Goal: Contribute content: Add original content to the website for others to see

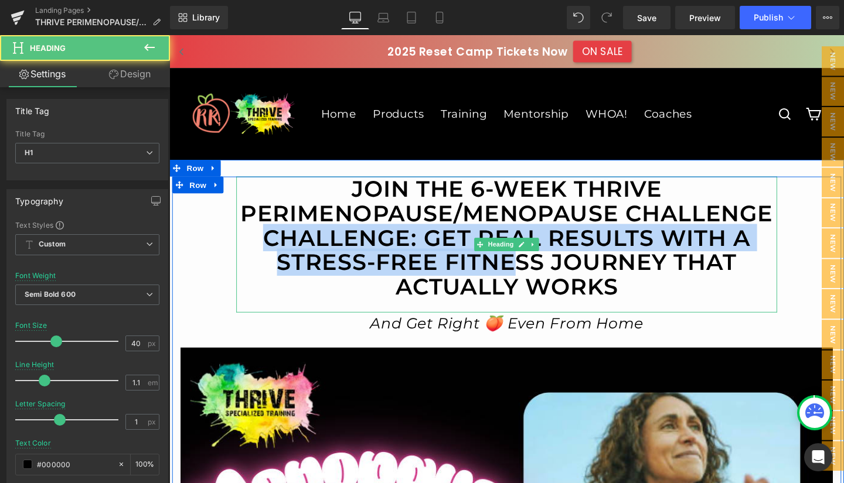
drag, startPoint x: 269, startPoint y: 250, endPoint x: 534, endPoint y: 267, distance: 265.4
click at [534, 267] on h1 "JOIN THE 6-WEEK THRIVE Perimenopause/menopause CHALLENGE CHALLENGE: GET REAL RE…" at bounding box center [524, 248] width 568 height 129
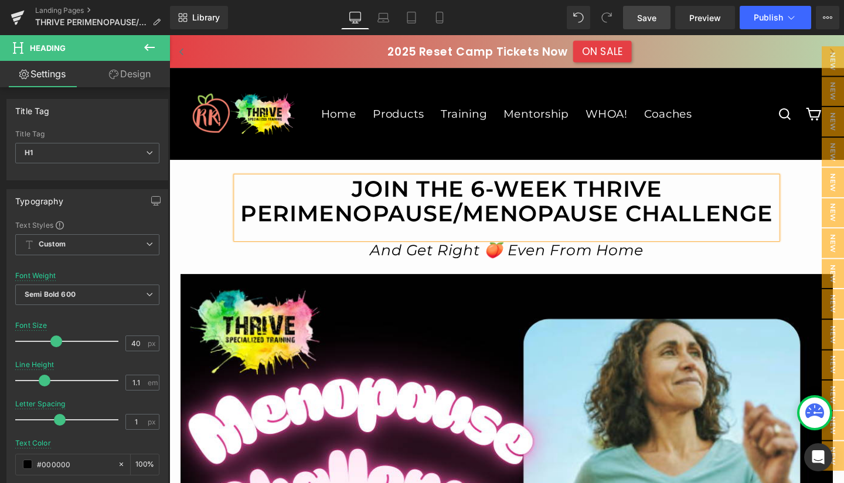
drag, startPoint x: 650, startPoint y: 18, endPoint x: 458, endPoint y: 74, distance: 200.4
click at [650, 18] on span "Save" at bounding box center [646, 18] width 19 height 12
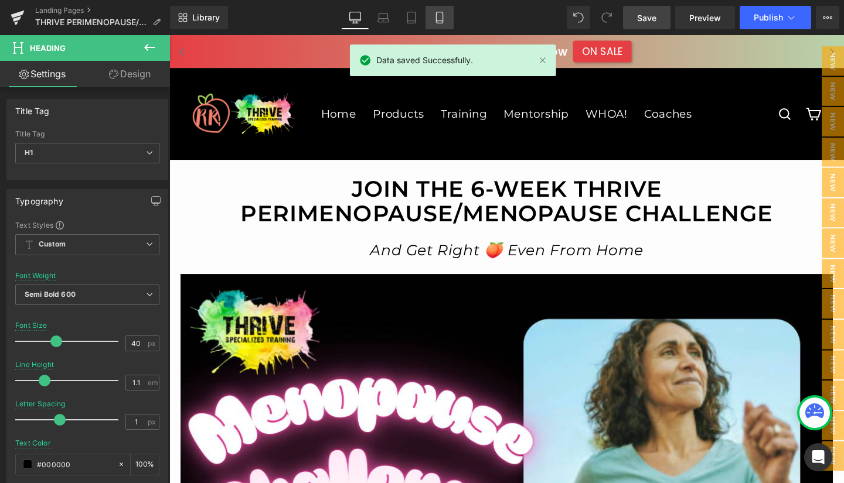
click at [440, 16] on icon at bounding box center [440, 18] width 12 height 12
type input "23"
type input "1.5"
type input "0.85"
type input "100"
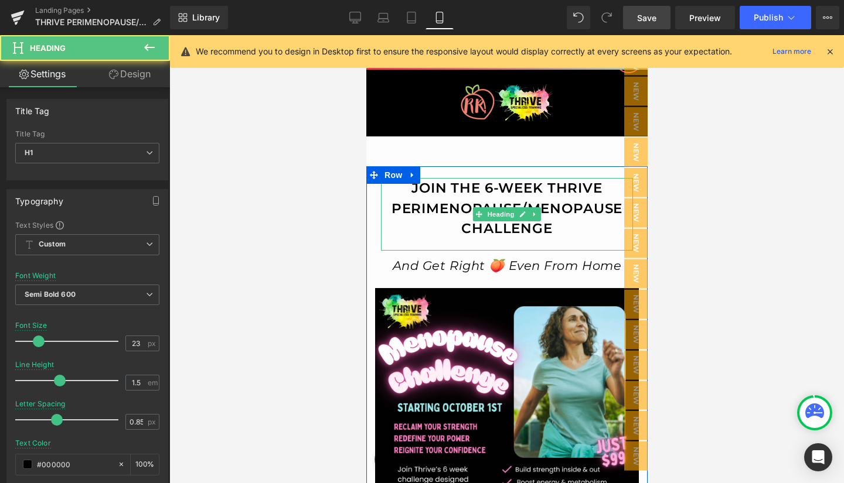
click at [537, 202] on h1 "JOIN THE 6-WEEK THRIVE Perimenopause/menopause CHALLENGE" at bounding box center [506, 208] width 252 height 61
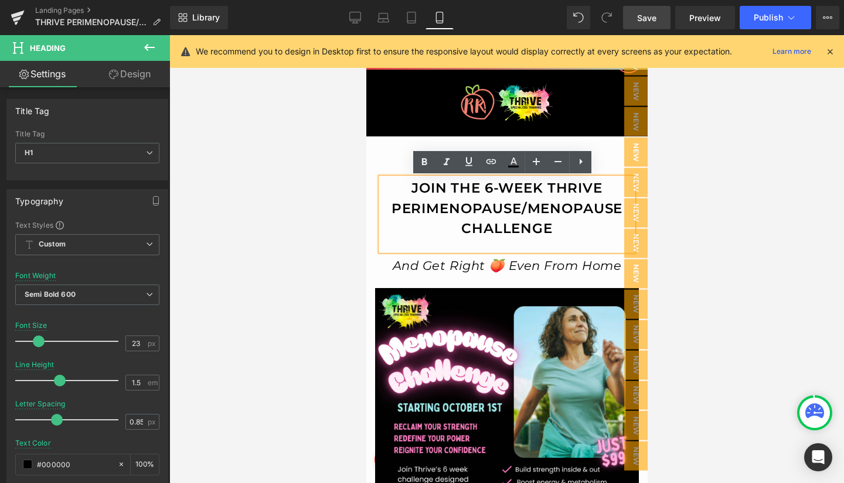
click at [522, 207] on h1 "JOIN THE 6-WEEK THRIVE Perimenopause/menopause CHALLENGE" at bounding box center [506, 208] width 252 height 61
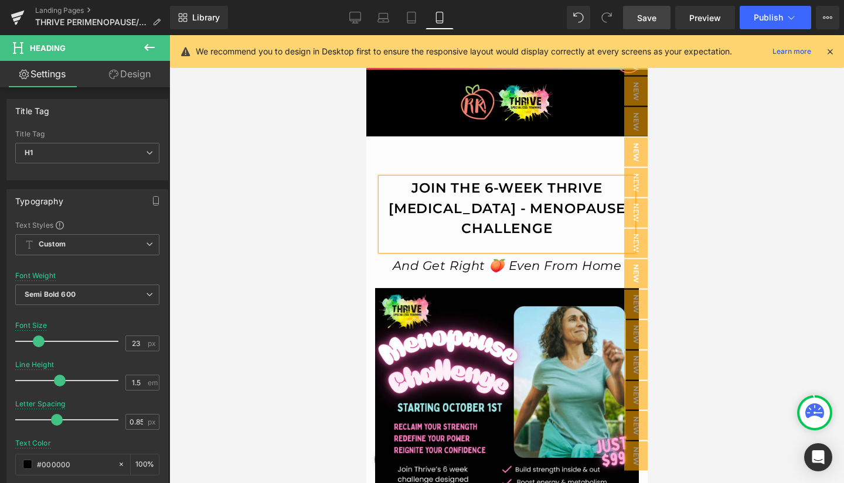
click at [645, 12] on span "Save" at bounding box center [646, 18] width 19 height 12
click at [359, 13] on icon at bounding box center [355, 18] width 12 height 12
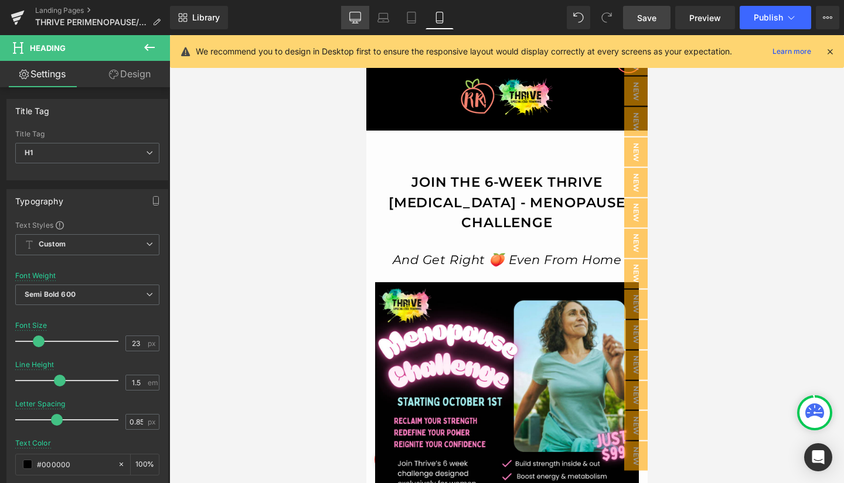
type input "40"
type input "1.1"
type input "1"
type input "100"
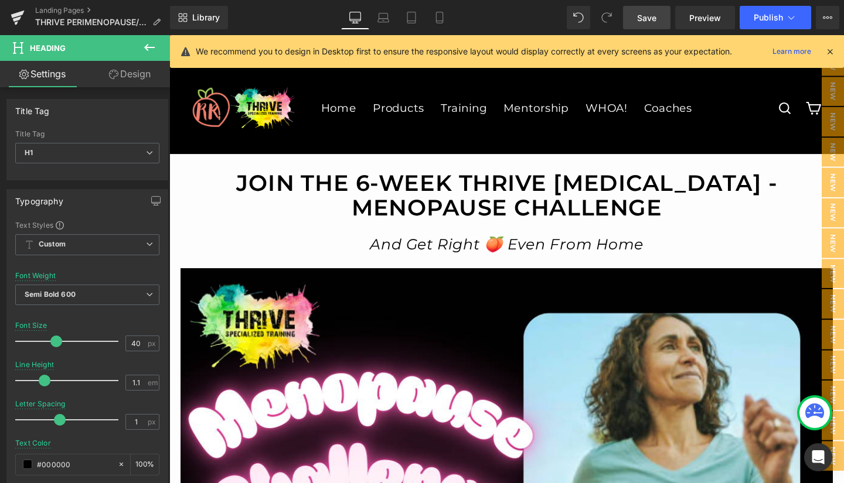
click at [643, 15] on span "Save" at bounding box center [646, 18] width 19 height 12
click at [16, 16] on icon at bounding box center [17, 15] width 13 height 8
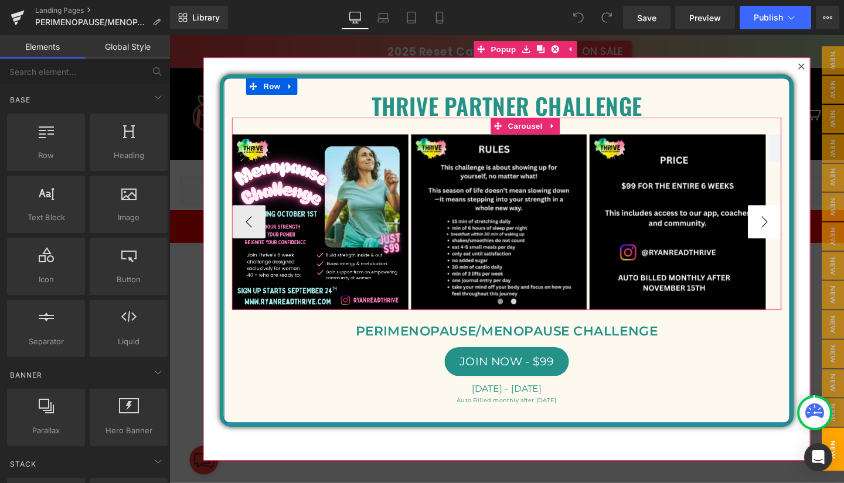
click at [785, 225] on button "›" at bounding box center [795, 231] width 35 height 35
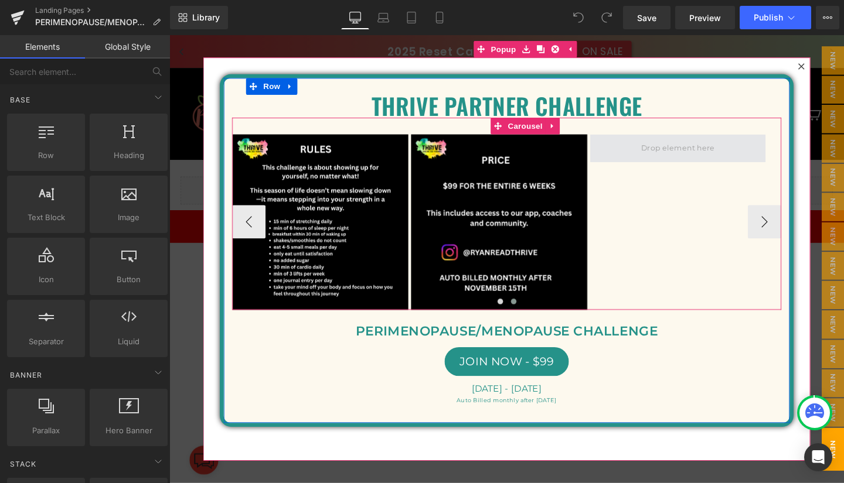
click at [699, 153] on span at bounding box center [704, 154] width 86 height 18
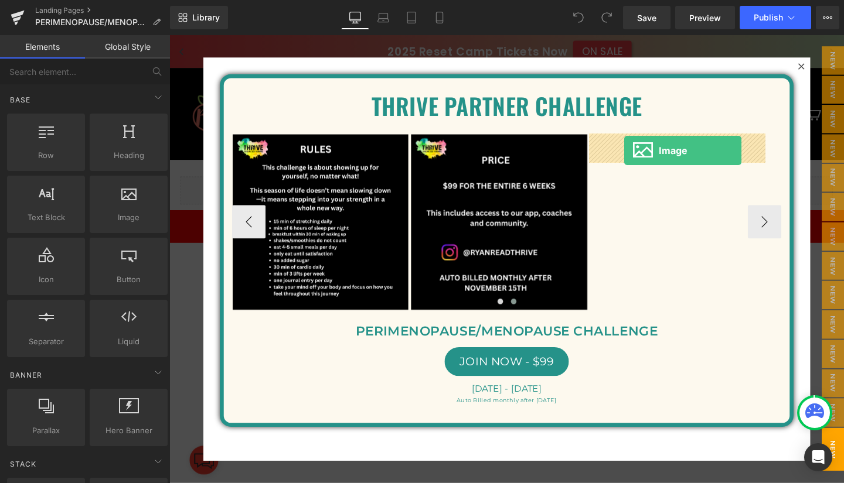
drag, startPoint x: 292, startPoint y: 250, endPoint x: 648, endPoint y: 155, distance: 367.6
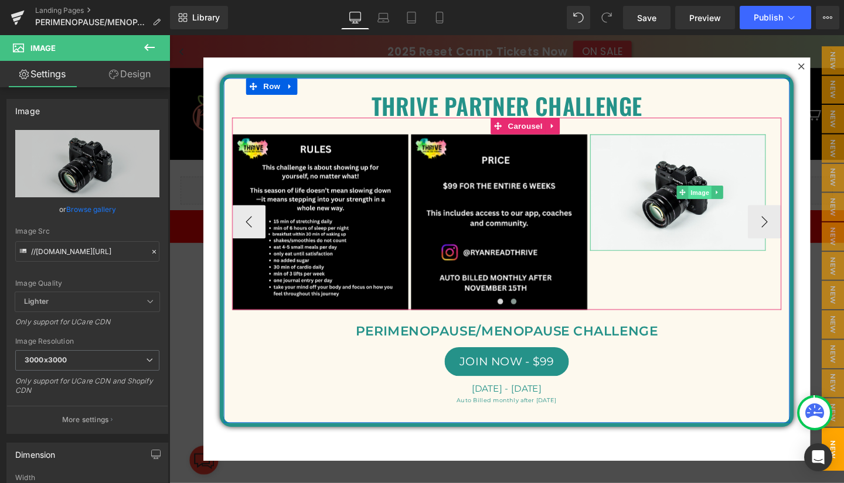
click at [720, 200] on span "Image" at bounding box center [727, 201] width 25 height 14
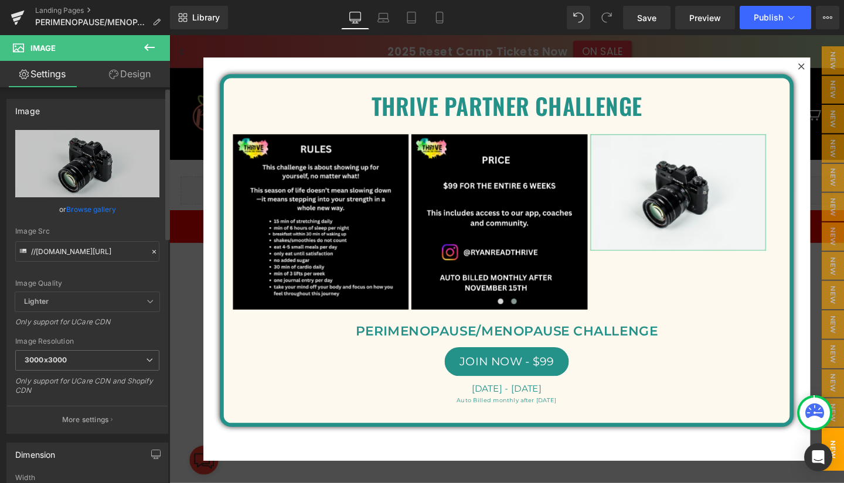
click at [82, 206] on link "Browse gallery" at bounding box center [91, 209] width 50 height 21
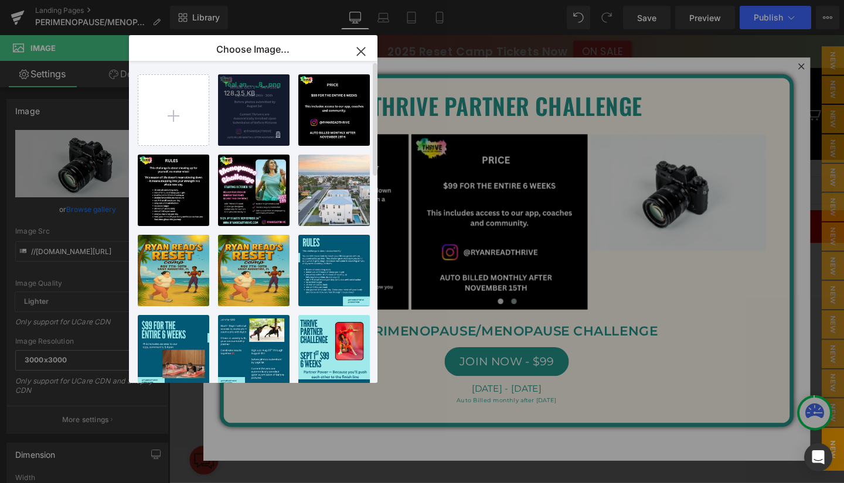
click at [251, 103] on div "Teal an... _8_.png 128.35 KB" at bounding box center [253, 109] width 71 height 71
type input "https://ucarecdn.com/d02cd7a0-b561-43b8-bb67-468b4fd743b6/-/format/auto/-/previ…"
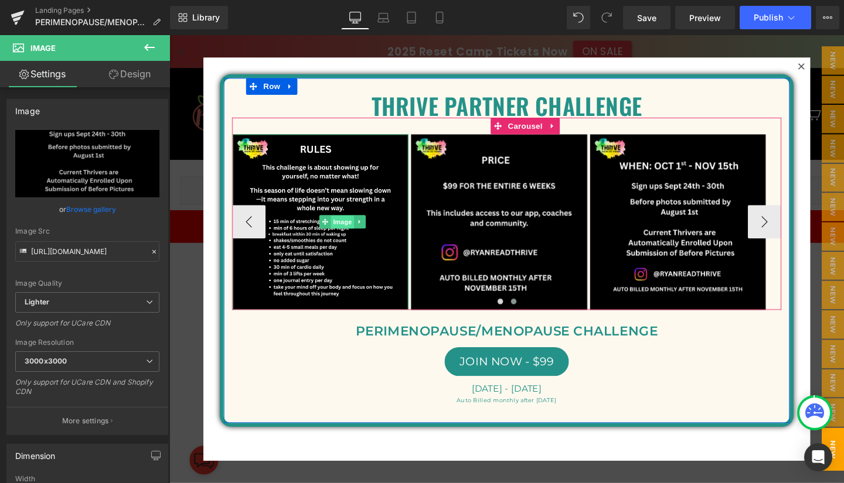
click at [350, 232] on span "Image" at bounding box center [351, 232] width 25 height 14
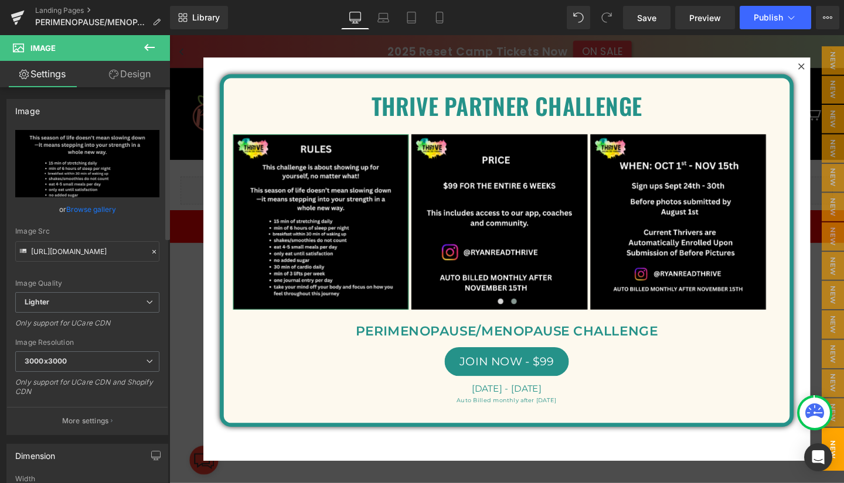
click at [84, 209] on link "Browse gallery" at bounding box center [91, 209] width 50 height 21
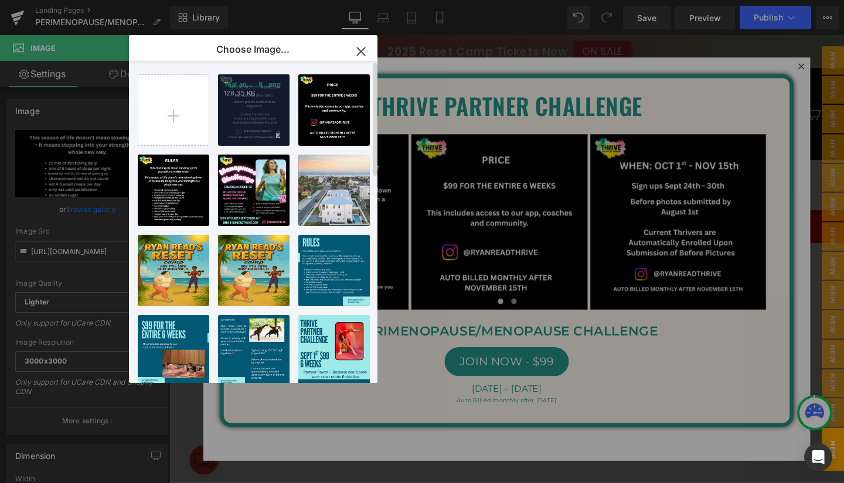
click at [250, 103] on div "Teal an... _8_.png 128.35 KB" at bounding box center [253, 109] width 71 height 71
type input "https://ucarecdn.com/d02cd7a0-b561-43b8-bb67-468b4fd743b6/-/format/auto/-/previ…"
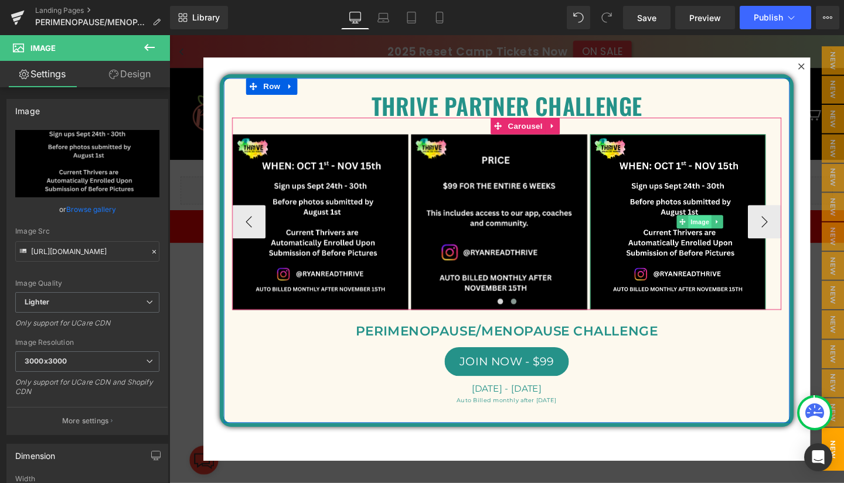
click at [725, 230] on span "Image" at bounding box center [727, 231] width 25 height 14
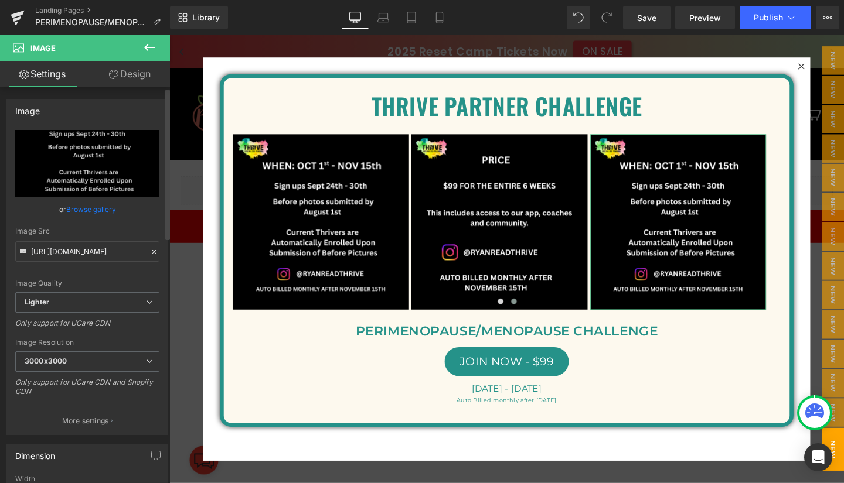
click at [81, 211] on link "Browse gallery" at bounding box center [91, 209] width 50 height 21
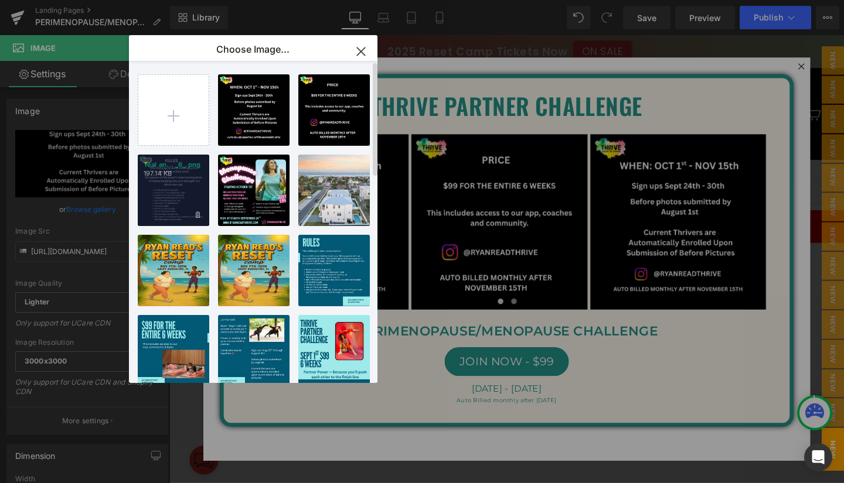
click at [157, 188] on div "Teal an... _6_.png 197.14 KB" at bounding box center [173, 190] width 71 height 71
type input "https://ucarecdn.com/40ccc4a5-27c8-4876-9555-eb8ec2b8caed/-/format/auto/-/previ…"
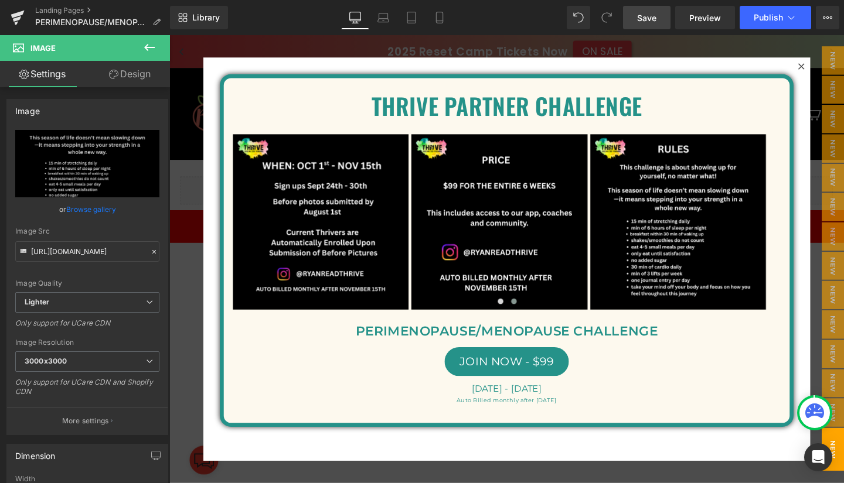
click at [653, 15] on span "Save" at bounding box center [646, 18] width 19 height 12
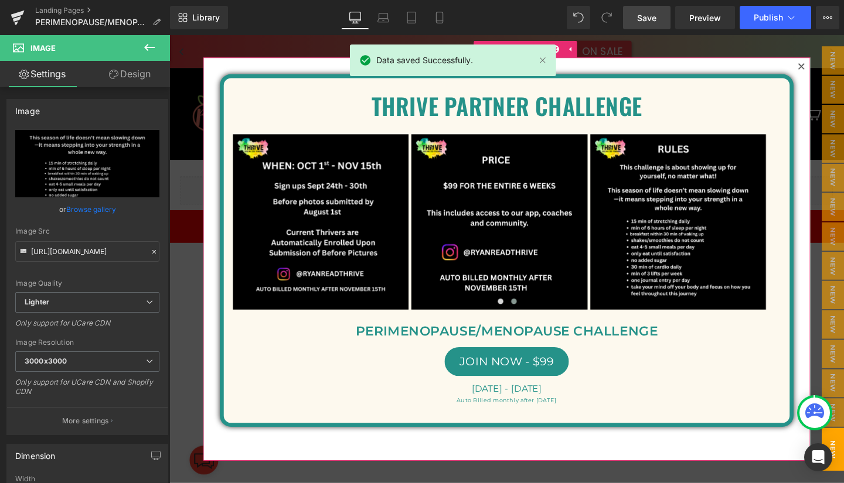
click at [830, 67] on icon at bounding box center [833, 67] width 7 height 7
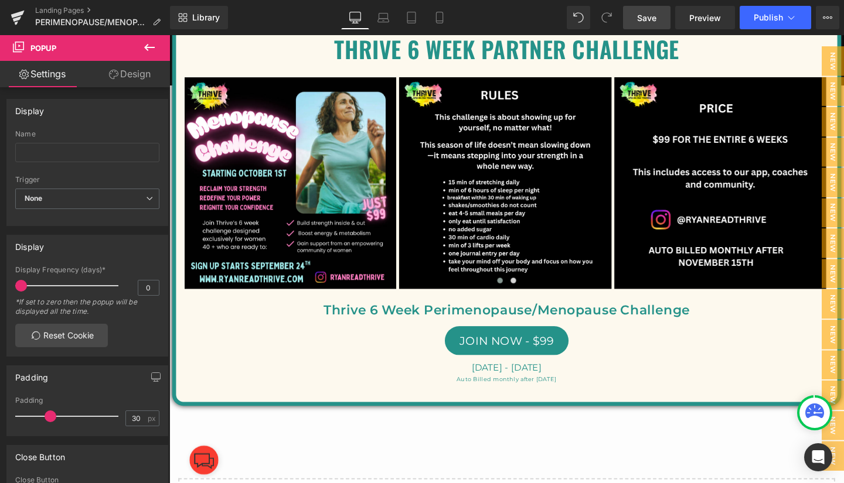
scroll to position [9326, 0]
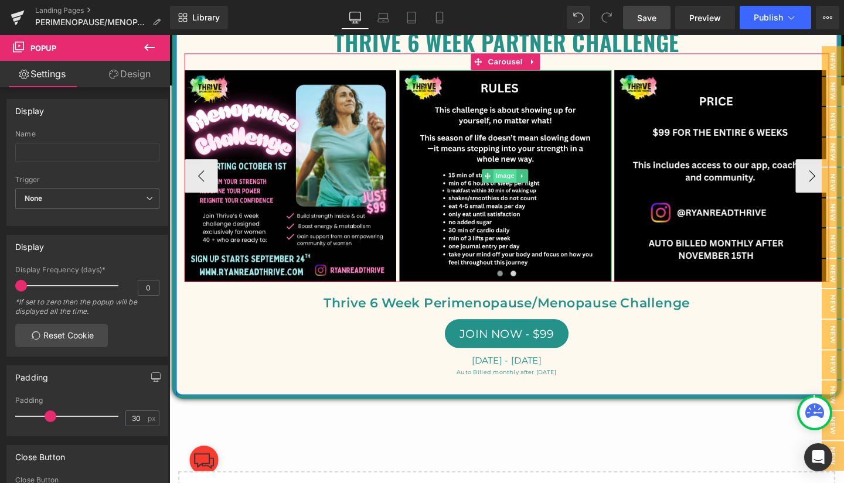
click at [519, 190] on span "Image" at bounding box center [522, 183] width 25 height 14
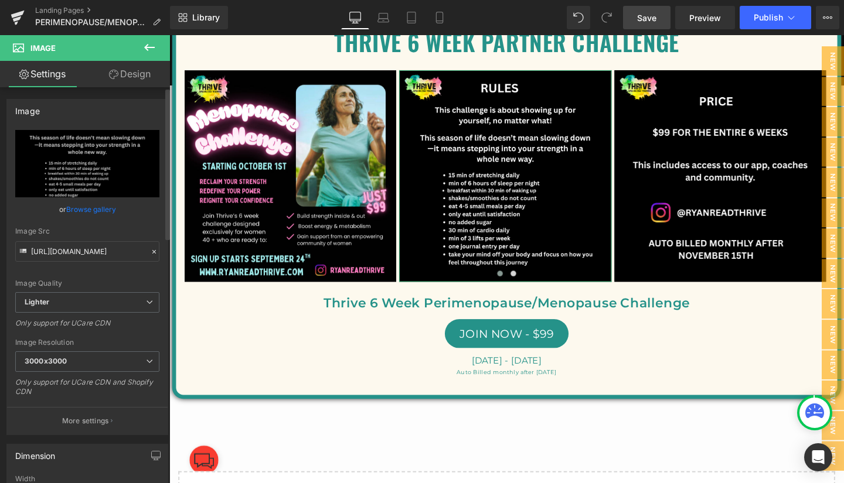
click at [86, 207] on link "Browse gallery" at bounding box center [91, 209] width 50 height 21
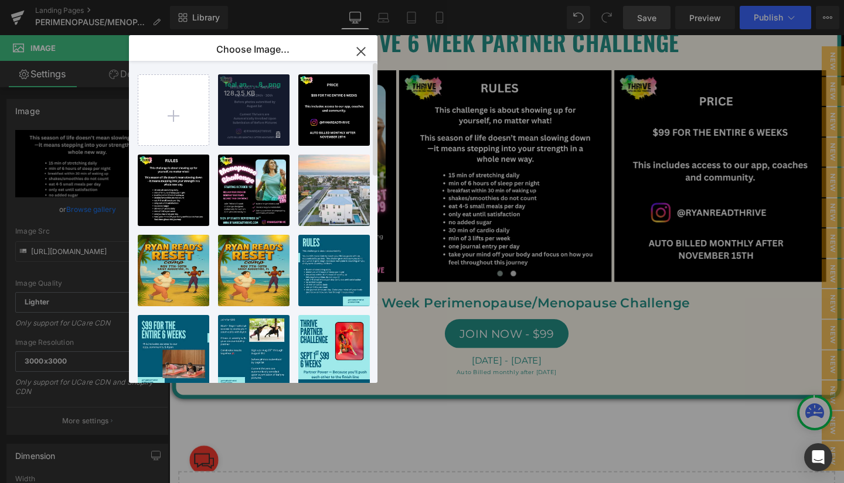
click at [244, 110] on div "Teal an... _8_.png 128.35 KB" at bounding box center [253, 109] width 71 height 71
type input "https://ucarecdn.com/d02cd7a0-b561-43b8-bb67-468b4fd743b6/-/format/auto/-/previ…"
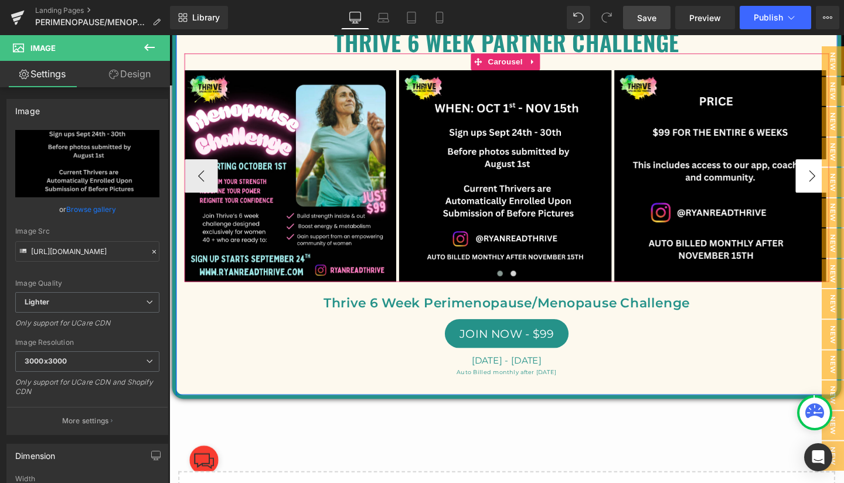
click at [833, 200] on button "›" at bounding box center [844, 183] width 35 height 35
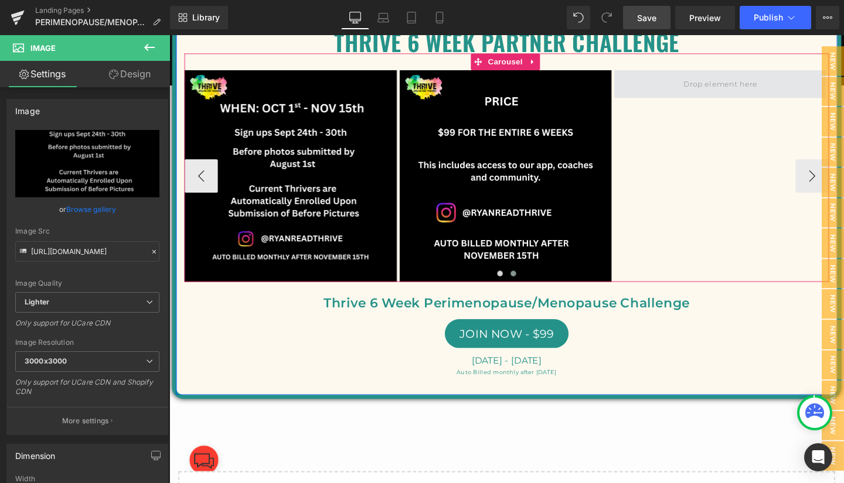
click at [763, 96] on span at bounding box center [749, 87] width 86 height 18
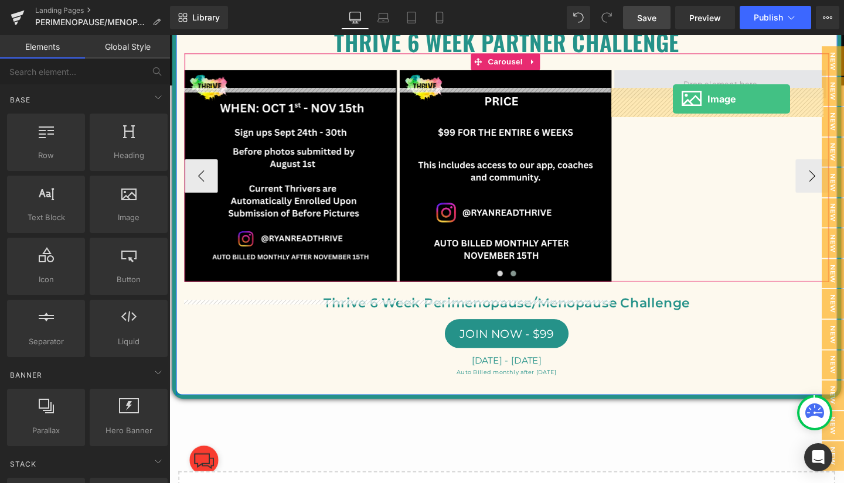
drag, startPoint x: 294, startPoint y: 239, endPoint x: 699, endPoint y: 102, distance: 427.5
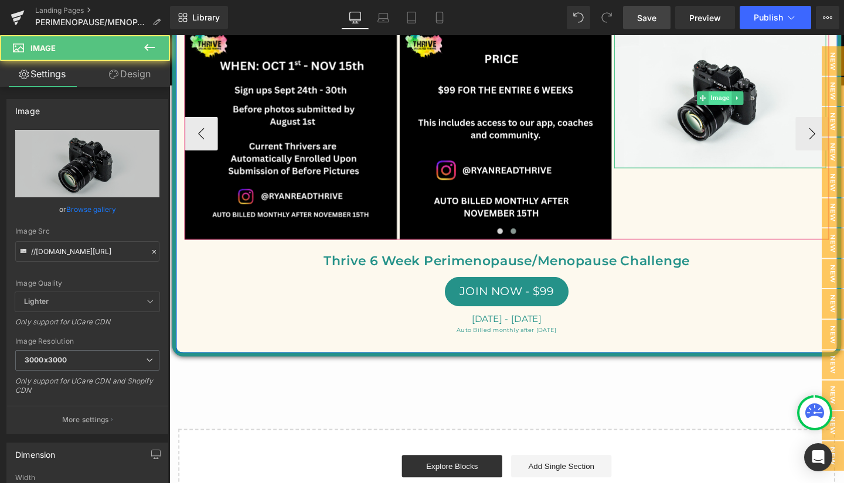
scroll to position [9282, 0]
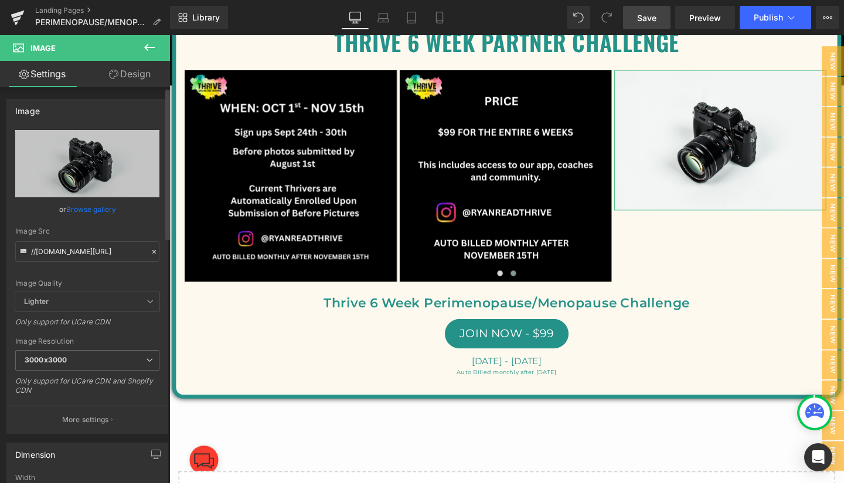
click at [80, 206] on link "Browse gallery" at bounding box center [91, 209] width 50 height 21
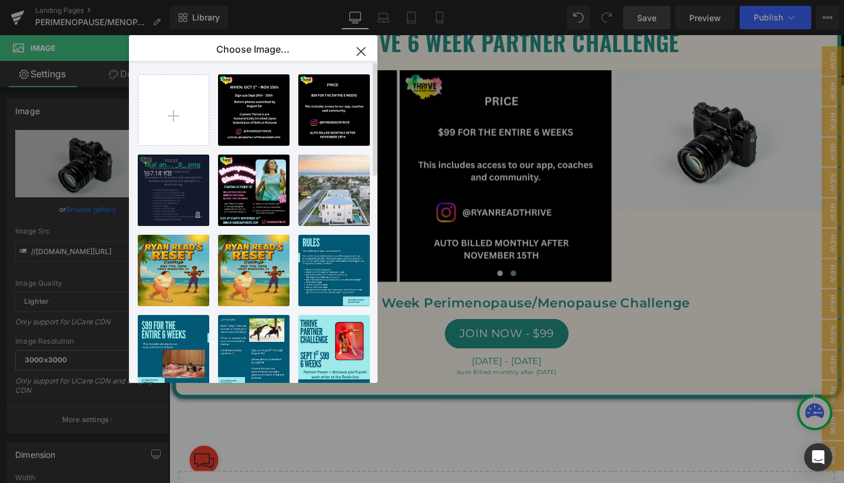
click at [164, 187] on div "Teal an... _6_.png 197.14 KB" at bounding box center [173, 190] width 71 height 71
type input "https://ucarecdn.com/40ccc4a5-27c8-4876-9555-eb8ec2b8caed/-/format/auto/-/previ…"
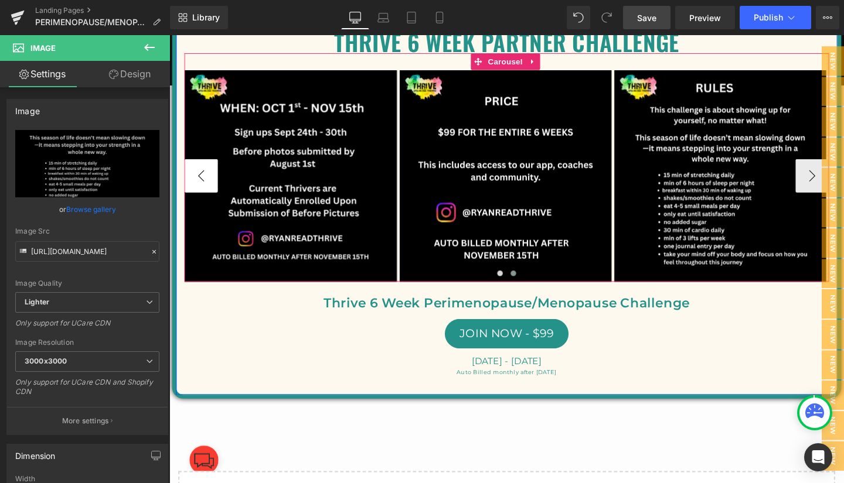
click at [192, 201] on button "‹" at bounding box center [202, 183] width 35 height 35
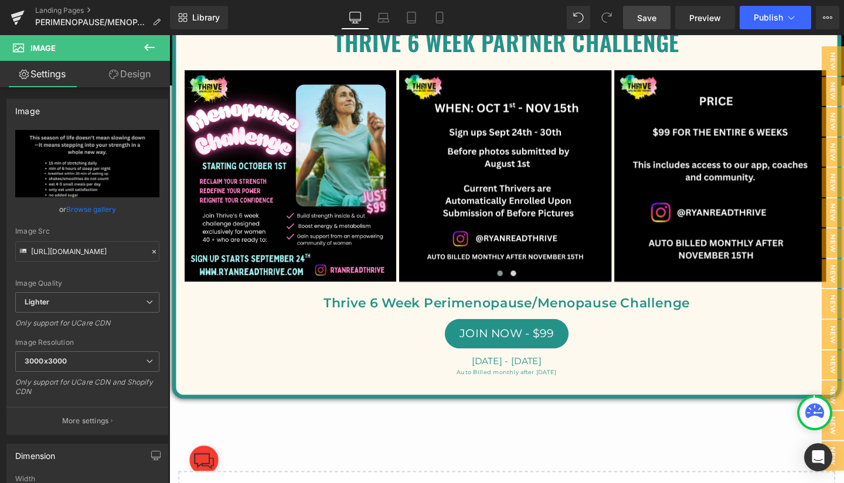
click at [646, 13] on span "Save" at bounding box center [646, 18] width 19 height 12
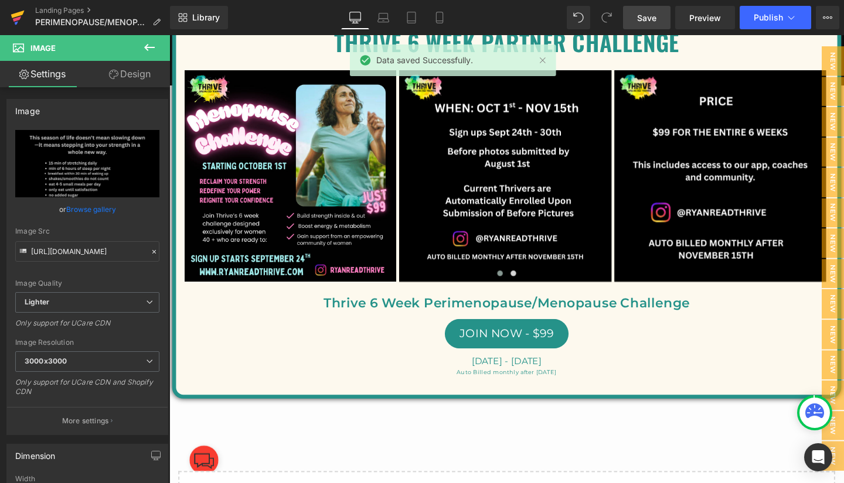
click at [17, 15] on icon at bounding box center [17, 15] width 13 height 8
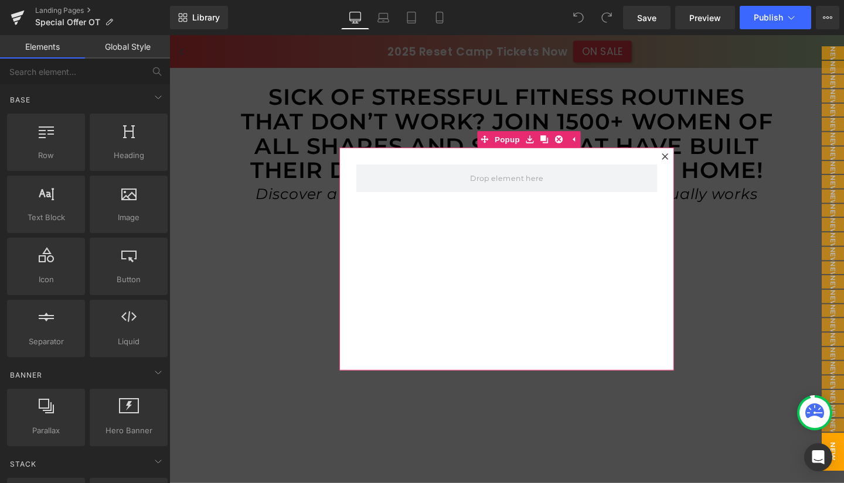
click at [687, 161] on icon at bounding box center [690, 162] width 7 height 7
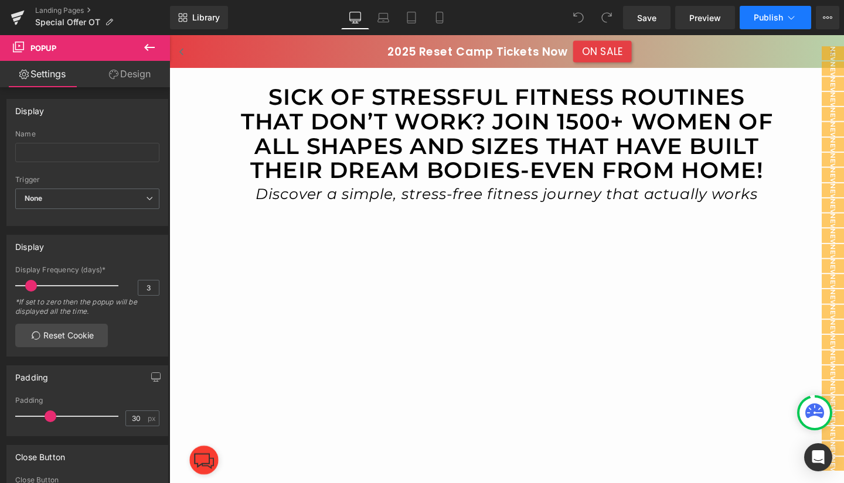
click at [797, 17] on button "Publish" at bounding box center [775, 17] width 71 height 23
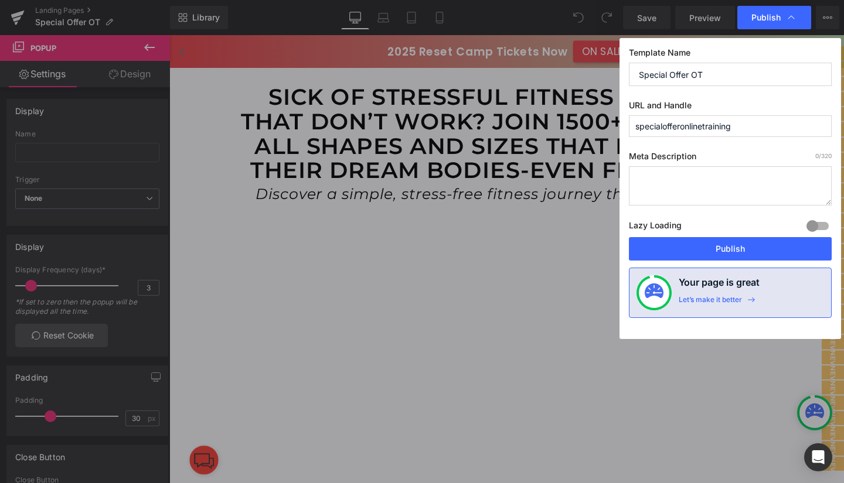
drag, startPoint x: 749, startPoint y: 125, endPoint x: 617, endPoint y: 129, distance: 132.5
click at [617, 129] on div "Publish Template Name Special Offer OT URL and Handle specialofferonlinetrainin…" at bounding box center [422, 241] width 844 height 483
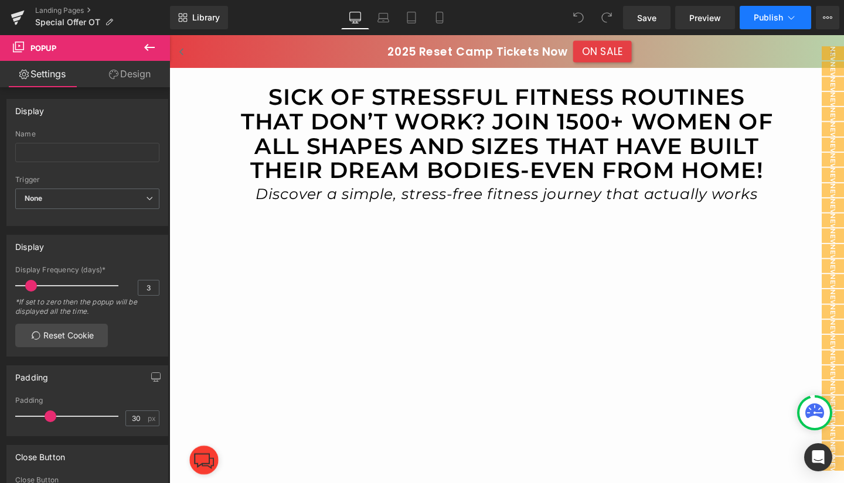
click at [793, 18] on icon at bounding box center [791, 18] width 12 height 12
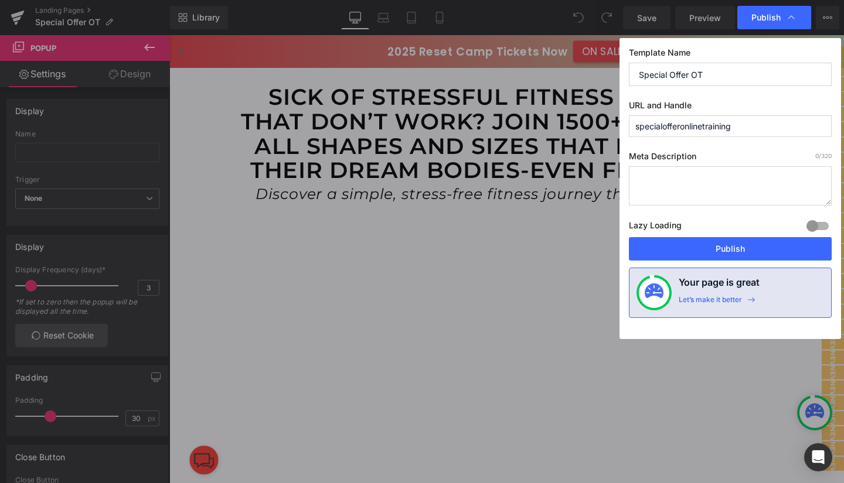
drag, startPoint x: 748, startPoint y: 131, endPoint x: 633, endPoint y: 115, distance: 115.9
click at [633, 115] on input "specialofferonlinetraining" at bounding box center [730, 126] width 203 height 22
click at [758, 132] on input "specialofferonlinetraining" at bounding box center [730, 126] width 203 height 22
click at [776, 91] on div "Template Name Special Offer OT URL and Handle specialofferonlinetraining6 Page …" at bounding box center [730, 188] width 222 height 301
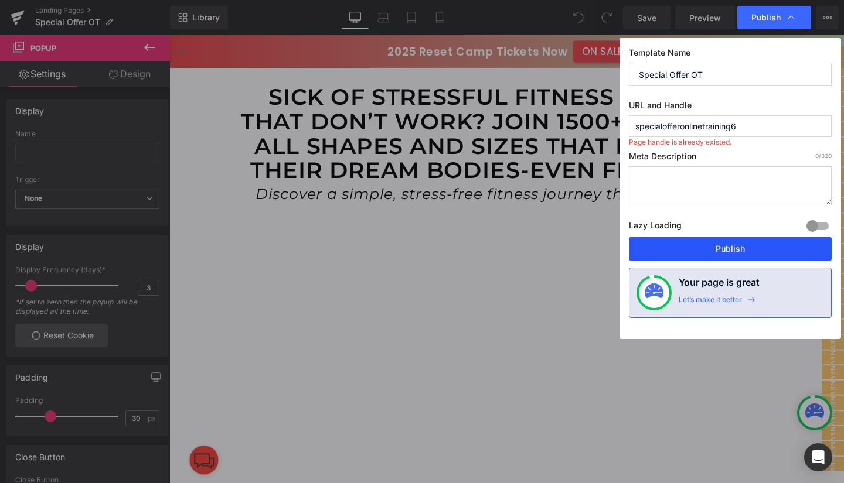
click at [726, 244] on button "Publish" at bounding box center [730, 248] width 203 height 23
click at [752, 67] on input "Special Offer OT" at bounding box center [730, 74] width 203 height 23
click at [754, 127] on input "specialofferonlinetraining6" at bounding box center [730, 126] width 203 height 22
type input "specialofferonlinetraining7"
click at [730, 247] on button "Publish" at bounding box center [730, 248] width 203 height 23
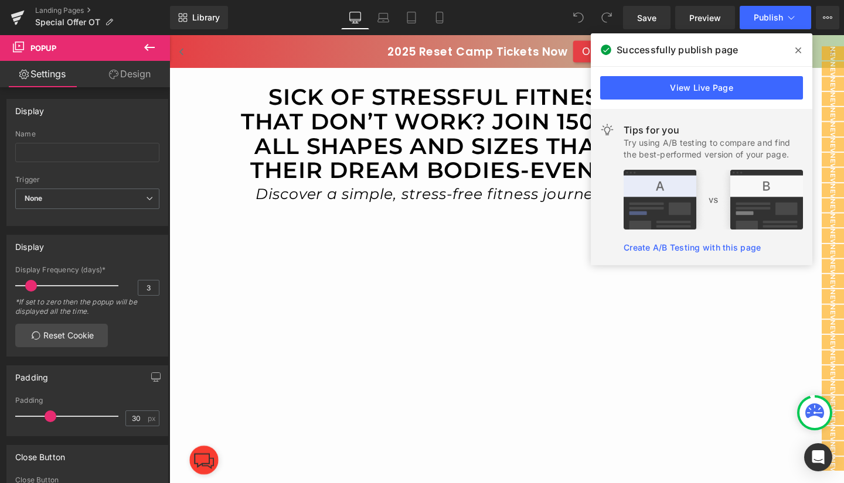
click at [798, 48] on icon at bounding box center [798, 50] width 6 height 9
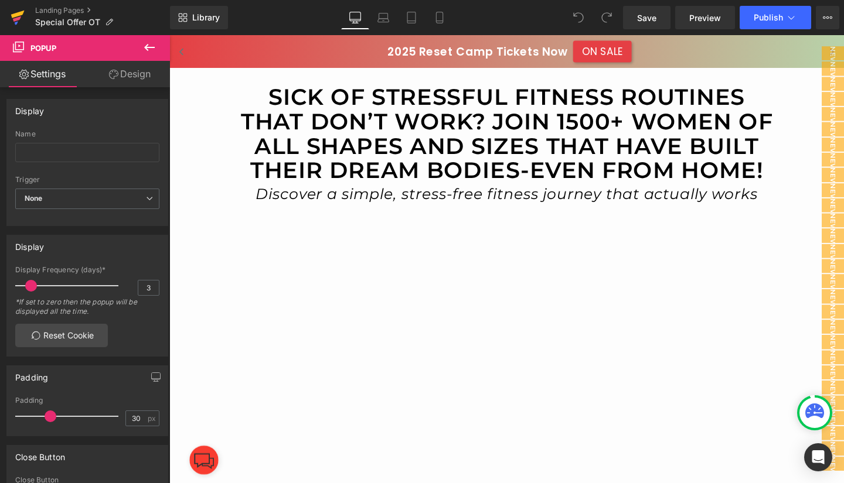
click at [19, 11] on icon at bounding box center [18, 17] width 14 height 29
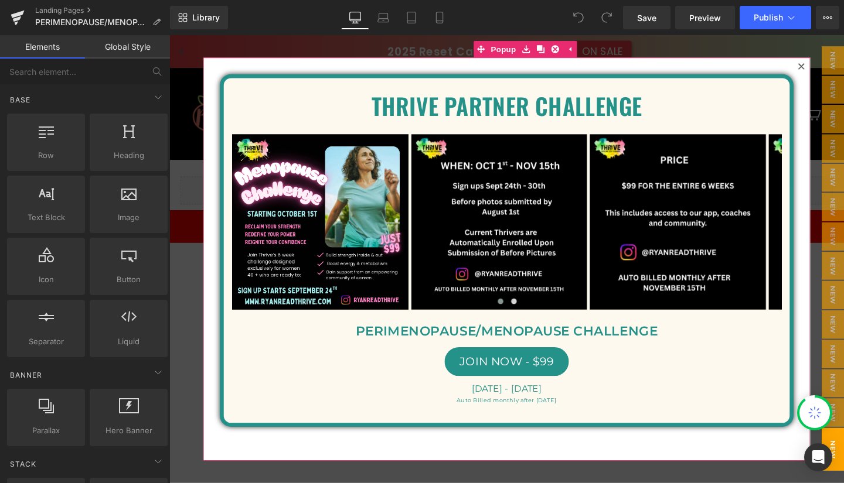
click at [830, 69] on icon at bounding box center [833, 68] width 6 height 6
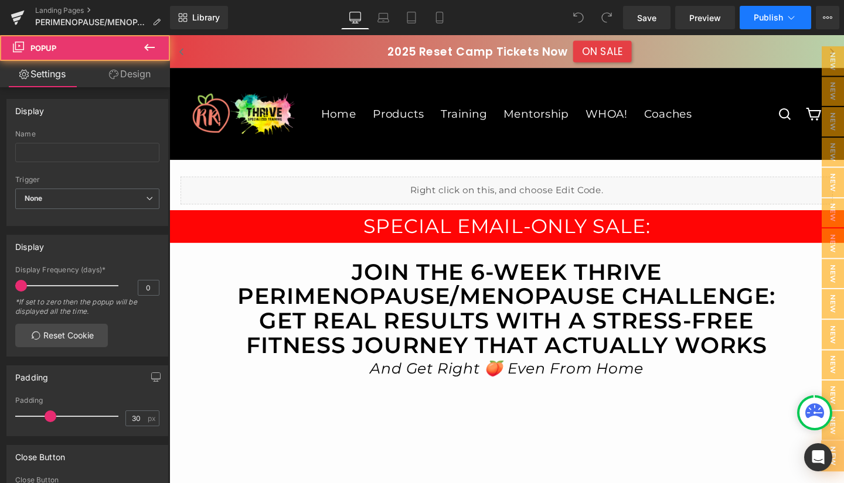
click at [793, 19] on icon at bounding box center [791, 18] width 12 height 12
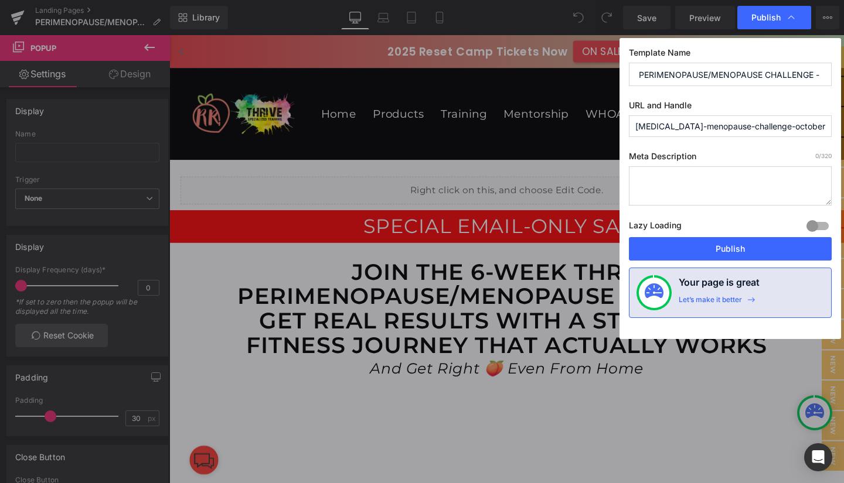
scroll to position [0, 34]
drag, startPoint x: 635, startPoint y: 127, endPoint x: 835, endPoint y: 117, distance: 200.0
click at [835, 117] on div "Template Name PERIMENOPAUSE/MENOPAUSE CHALLENGE - OCTOBER 1ST - EMAIL URL and H…" at bounding box center [730, 188] width 222 height 301
paste input "specialofferonlinetraining"
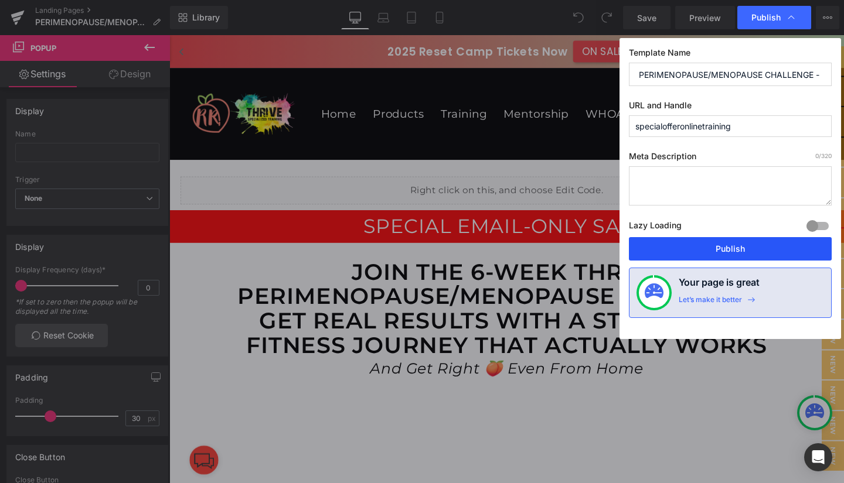
type input "specialofferonlinetraining"
click at [726, 247] on button "Publish" at bounding box center [730, 248] width 203 height 23
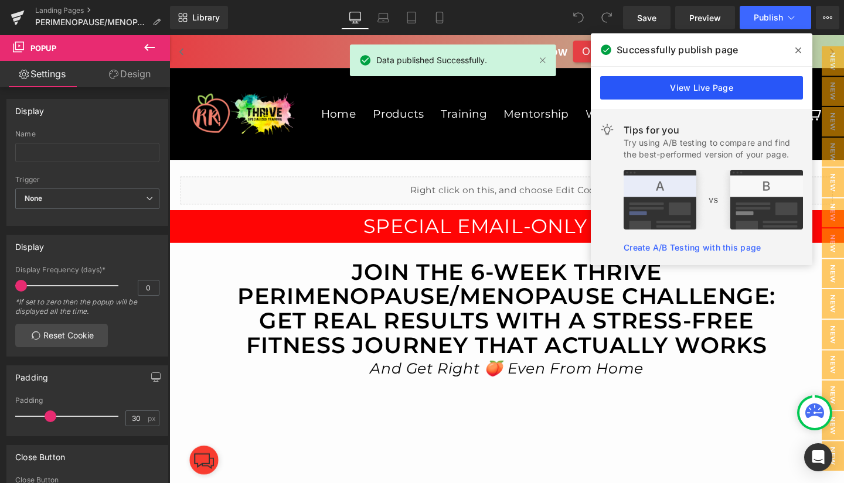
click at [690, 87] on link "View Live Page" at bounding box center [701, 87] width 203 height 23
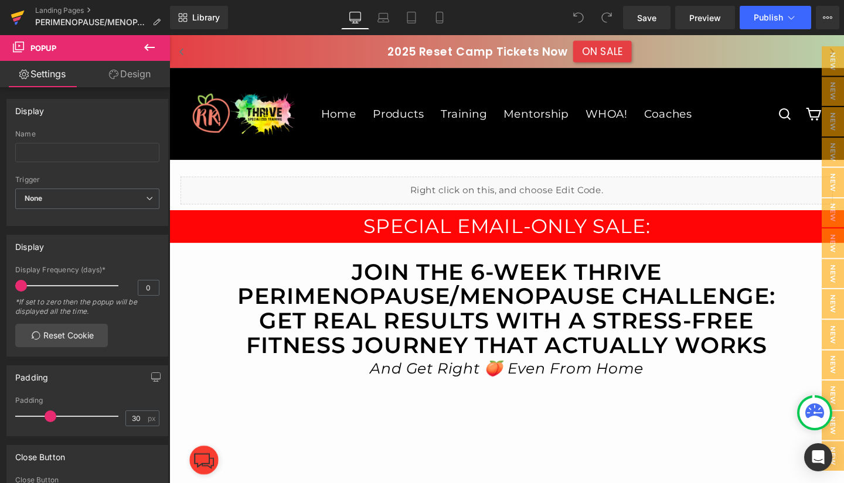
click at [18, 11] on icon at bounding box center [18, 17] width 14 height 29
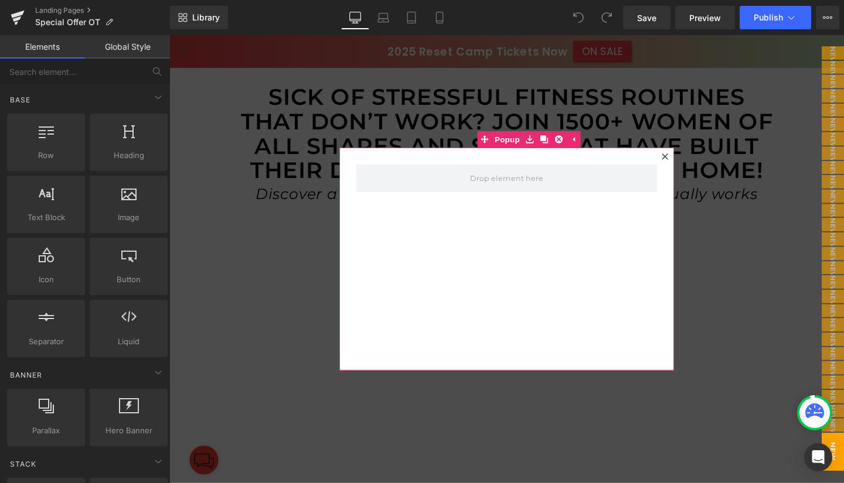
click at [687, 163] on icon at bounding box center [690, 162] width 7 height 7
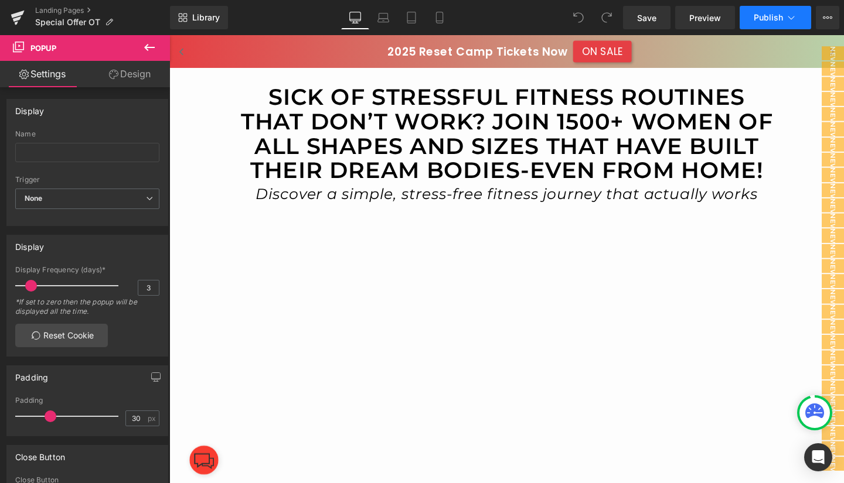
click at [792, 19] on icon at bounding box center [791, 18] width 6 height 4
click at [828, 16] on icon at bounding box center [827, 17] width 3 height 2
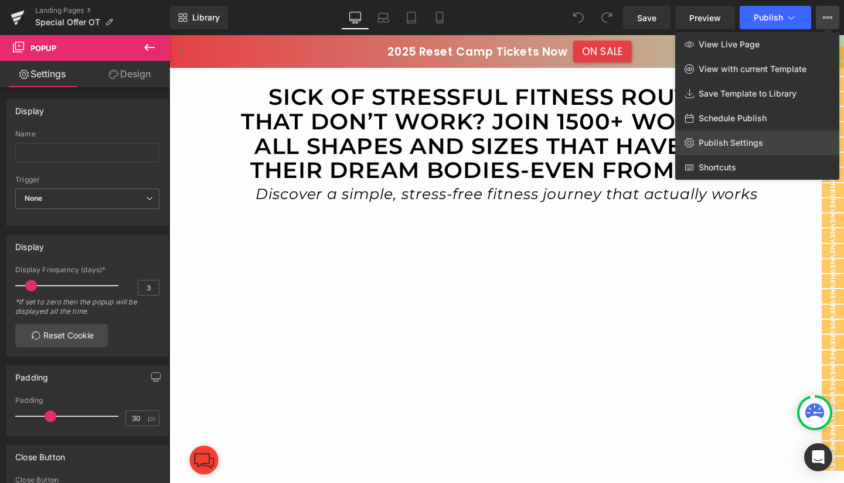
click at [752, 135] on link "Publish Settings" at bounding box center [757, 143] width 164 height 25
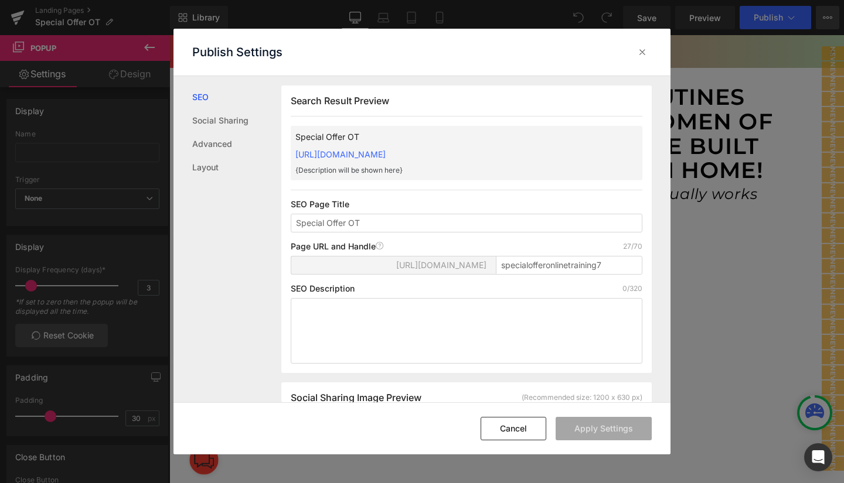
scroll to position [1, 0]
click at [645, 52] on icon at bounding box center [642, 52] width 12 height 12
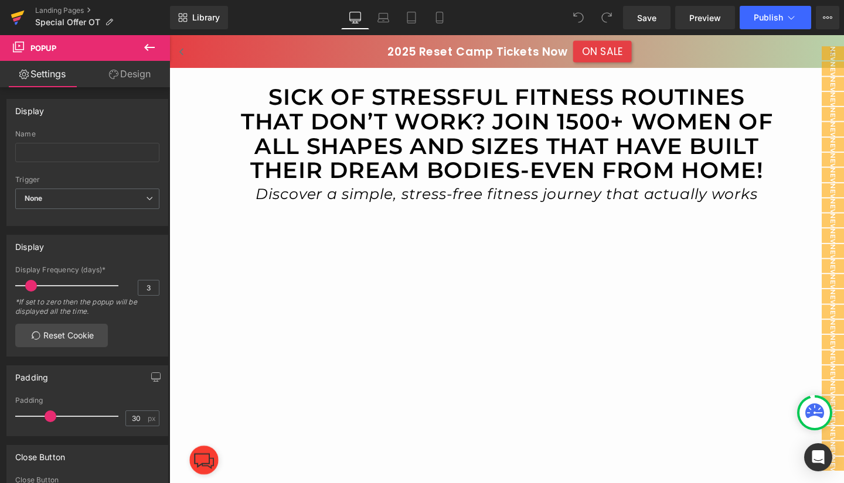
click at [22, 8] on icon at bounding box center [18, 17] width 14 height 29
